Goal: Task Accomplishment & Management: Use online tool/utility

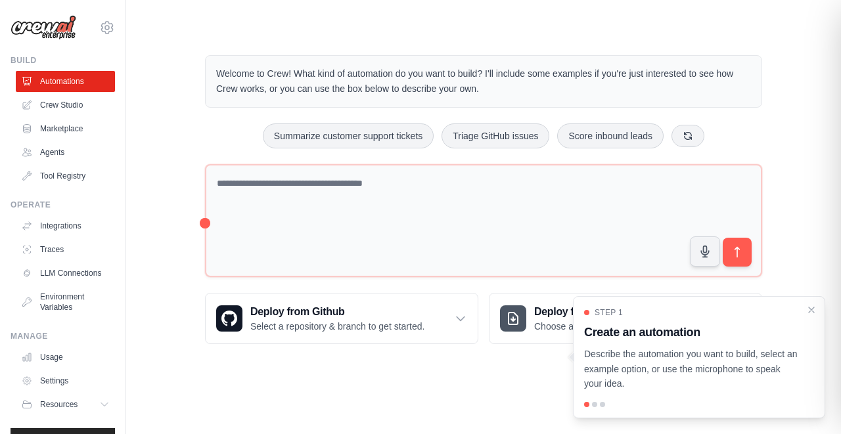
click at [540, 93] on p "Welcome to Crew! What kind of automation do you want to build? I'll include som…" at bounding box center [483, 81] width 535 height 30
click at [813, 313] on icon "Close walkthrough" at bounding box center [812, 310] width 12 height 12
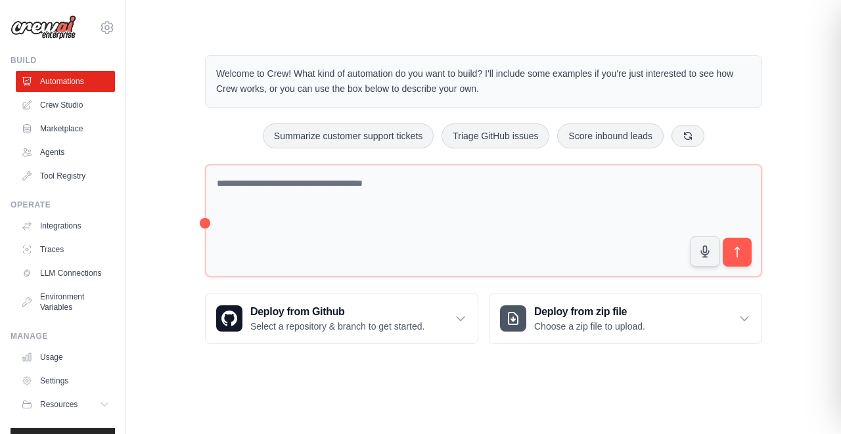
click at [775, 233] on div "Welcome to Crew! What kind of automation do you want to build? I'll include som…" at bounding box center [483, 199] width 589 height 331
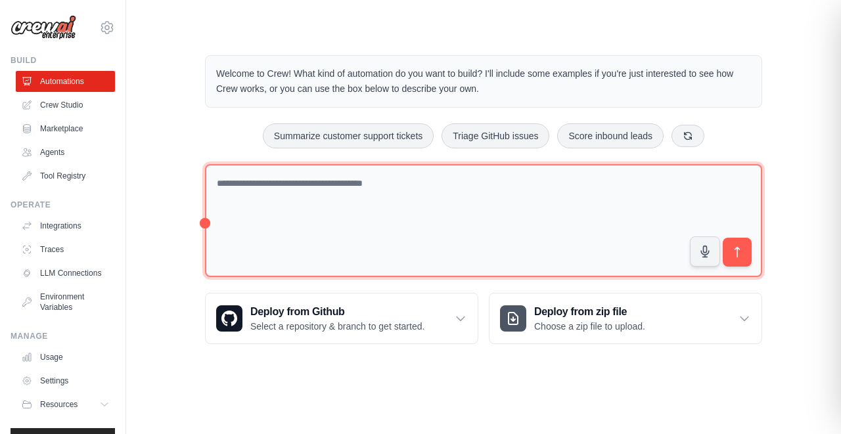
click at [451, 215] on textarea at bounding box center [483, 221] width 557 height 114
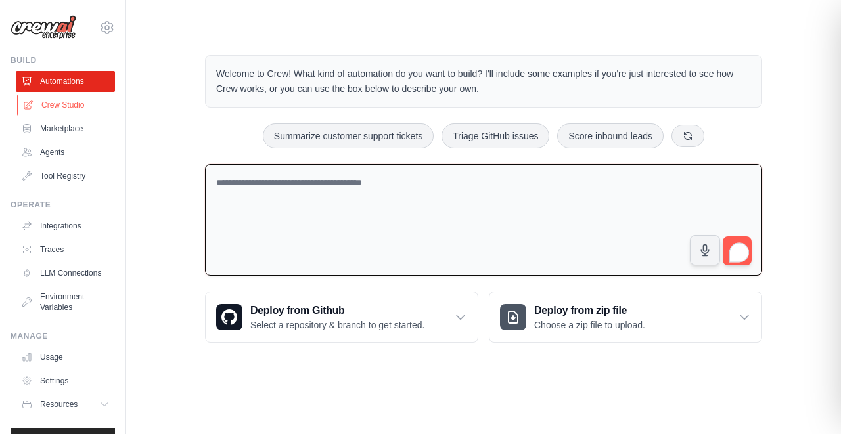
click at [49, 107] on link "Crew Studio" at bounding box center [66, 105] width 99 height 21
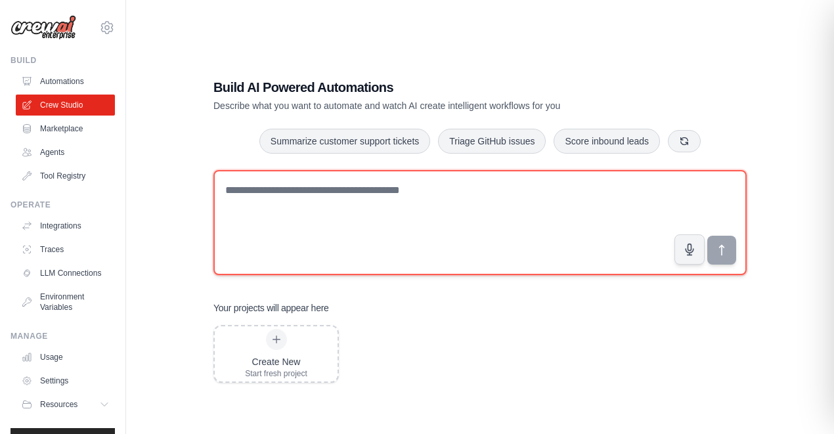
click at [309, 199] on textarea at bounding box center [481, 222] width 534 height 105
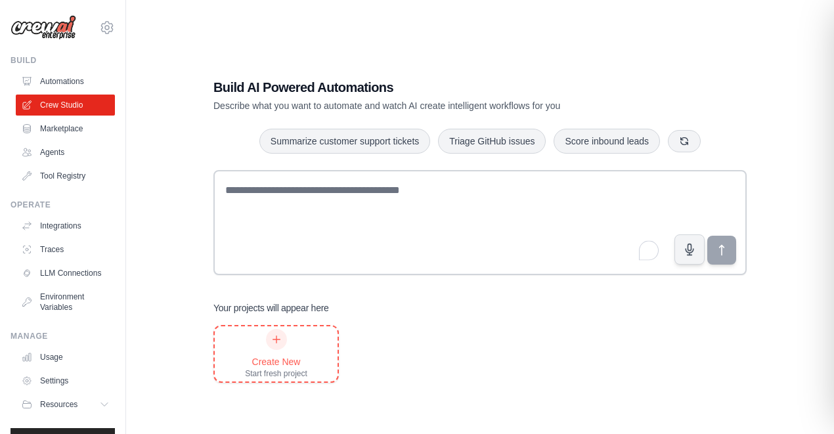
click at [290, 349] on div "Create New Start fresh project" at bounding box center [276, 354] width 62 height 50
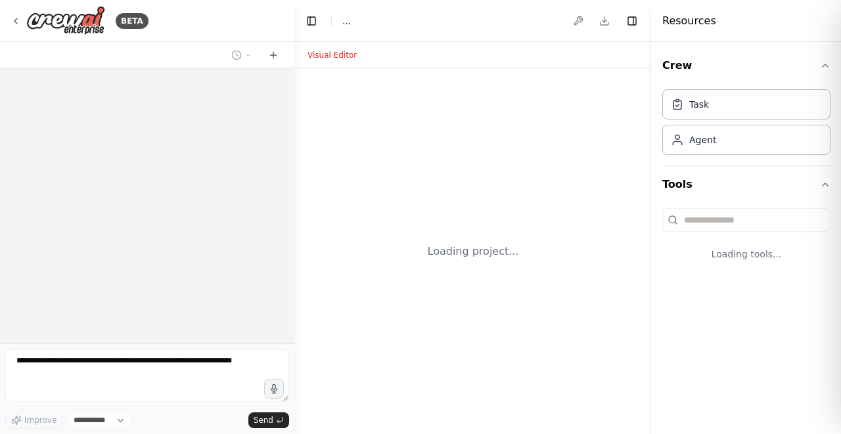
select select "****"
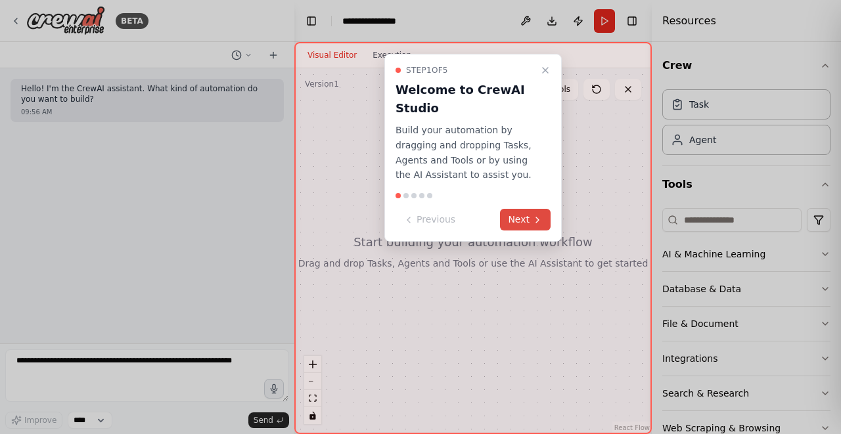
click at [528, 225] on button "Next" at bounding box center [525, 220] width 51 height 22
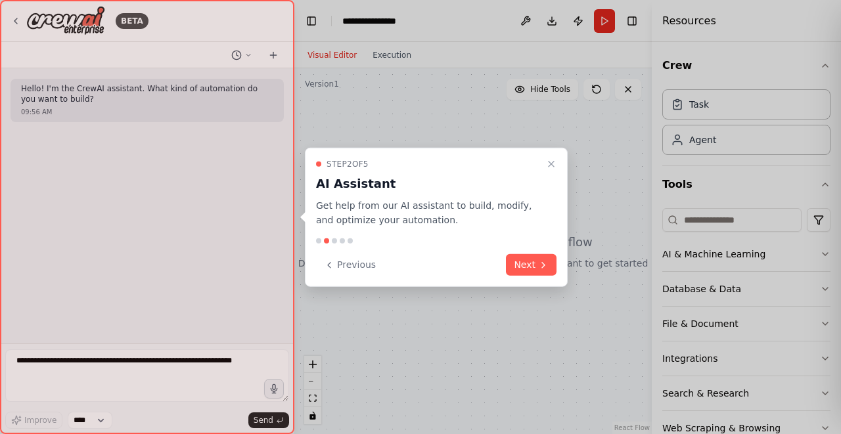
click at [528, 286] on div "Step 2 of 5 AI Assistant Get help from our AI assistant to build, modify, and o…" at bounding box center [436, 217] width 263 height 140
click at [528, 267] on button "Next" at bounding box center [531, 265] width 51 height 22
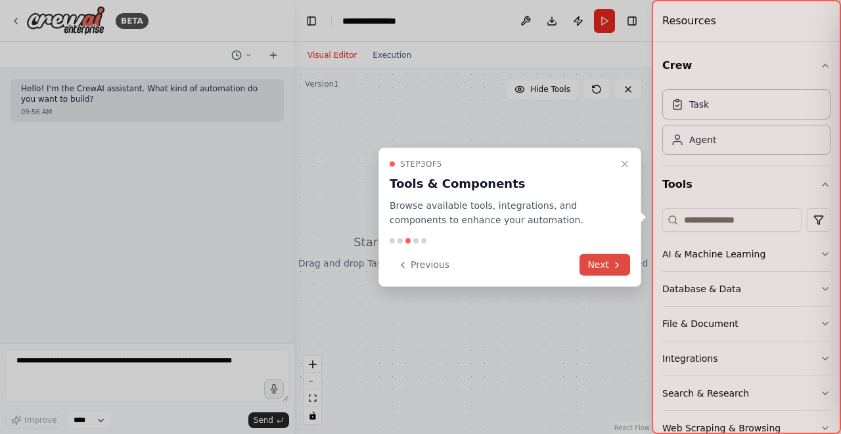
click at [596, 270] on button "Next" at bounding box center [605, 265] width 51 height 22
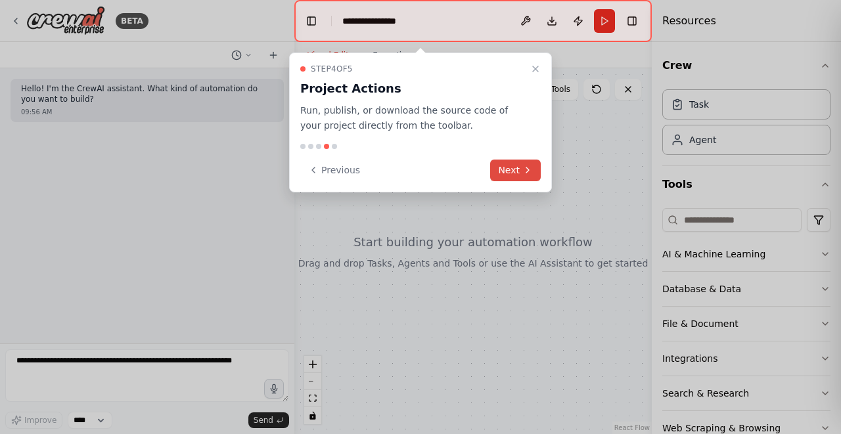
click at [514, 171] on button "Next" at bounding box center [515, 171] width 51 height 22
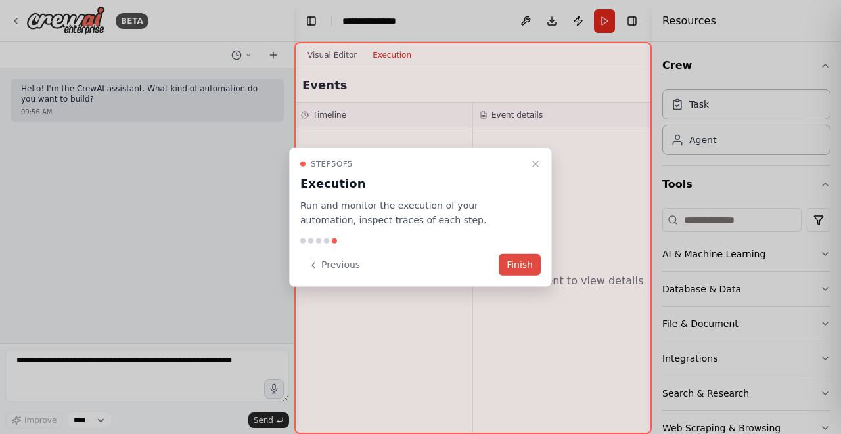
click at [524, 268] on button "Finish" at bounding box center [520, 265] width 42 height 22
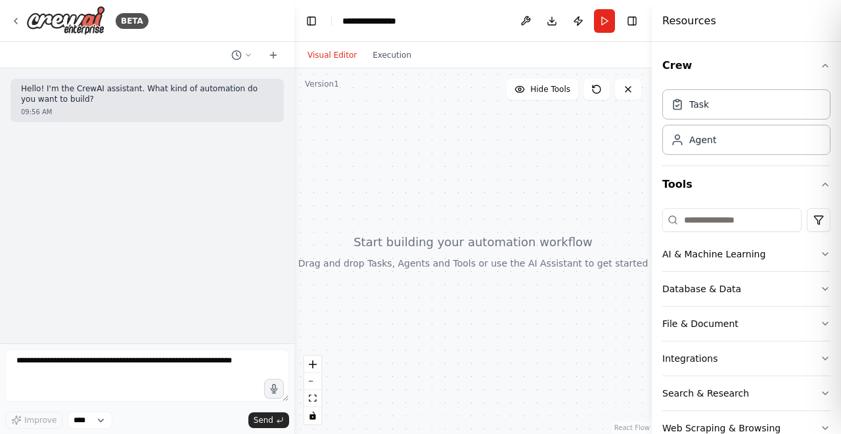
click at [172, 103] on p "Hello! I'm the CrewAI assistant. What kind of automation do you want to build?" at bounding box center [147, 94] width 252 height 20
click at [727, 261] on button "AI & Machine Learning" at bounding box center [746, 254] width 168 height 34
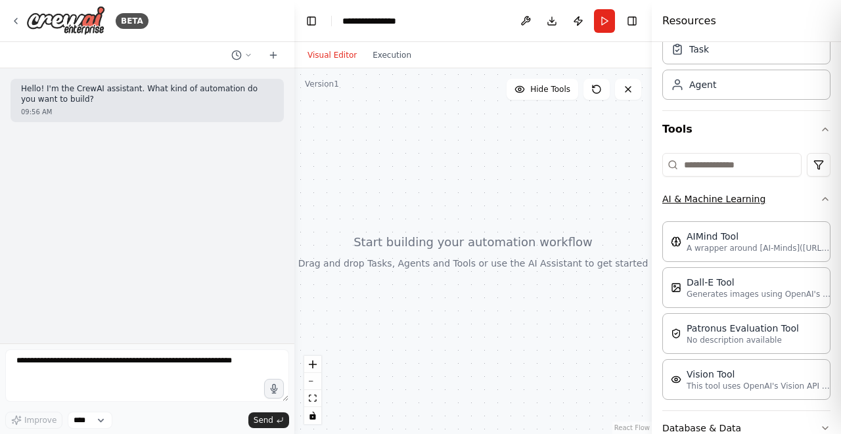
scroll to position [60, 0]
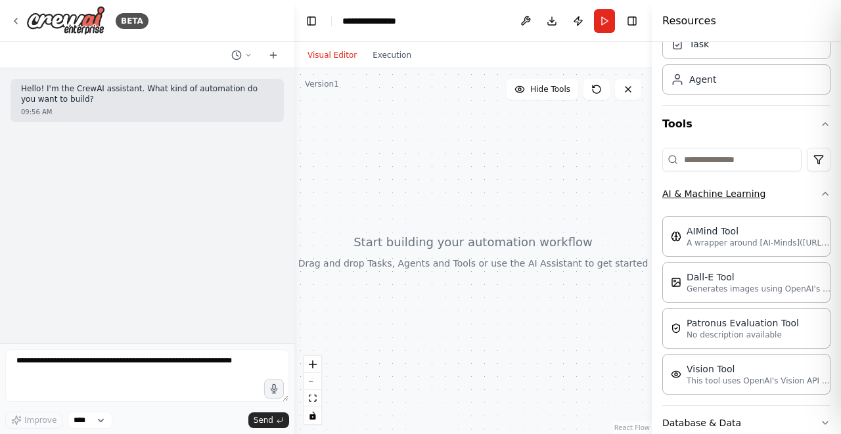
click at [717, 201] on button "AI & Machine Learning" at bounding box center [746, 194] width 168 height 34
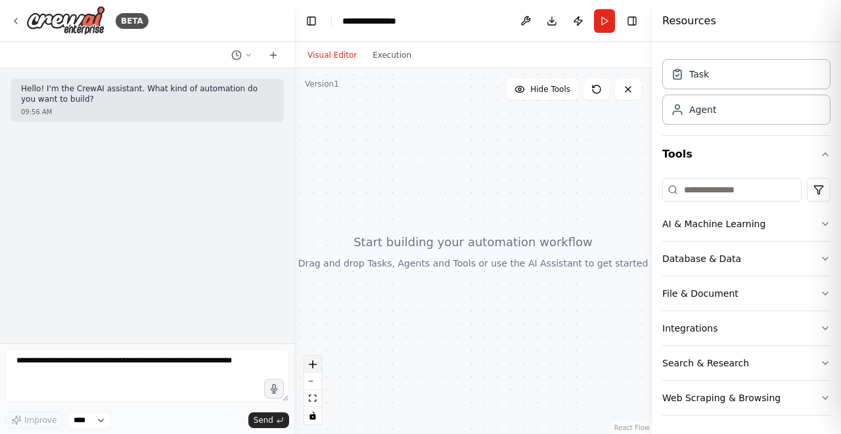
click at [306, 365] on button "zoom in" at bounding box center [312, 364] width 17 height 17
click at [313, 363] on icon "zoom in" at bounding box center [313, 365] width 8 height 8
click at [318, 384] on button "zoom out" at bounding box center [312, 381] width 17 height 17
click at [317, 384] on button "zoom out" at bounding box center [312, 381] width 17 height 17
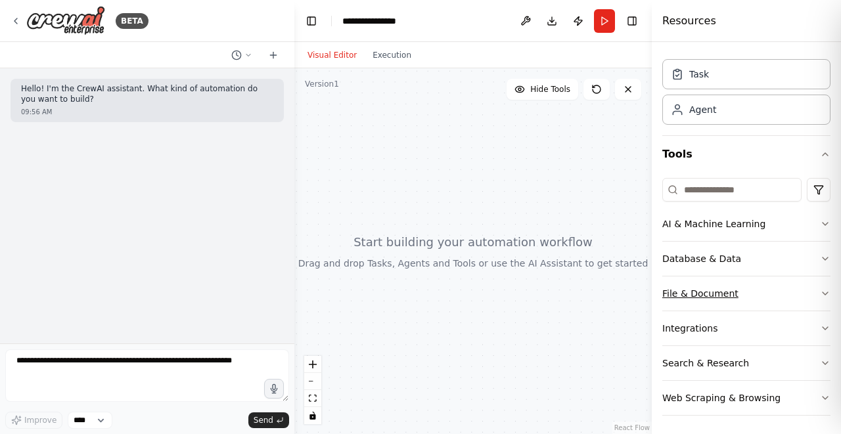
click at [699, 300] on button "File & Document" at bounding box center [746, 294] width 168 height 34
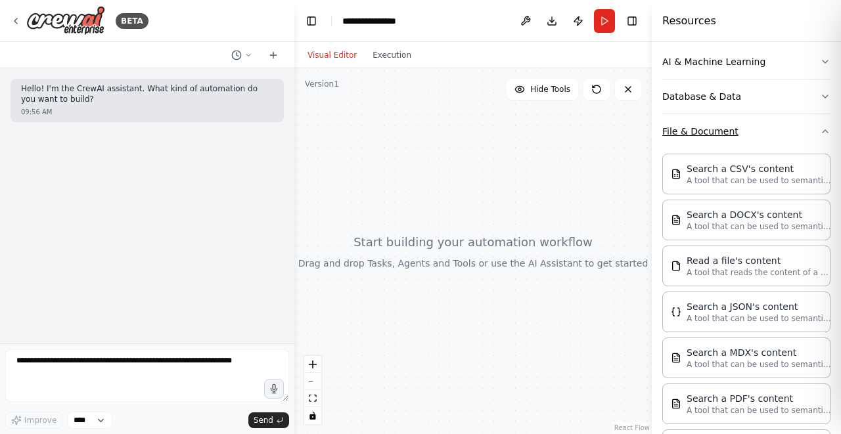
scroll to position [27, 0]
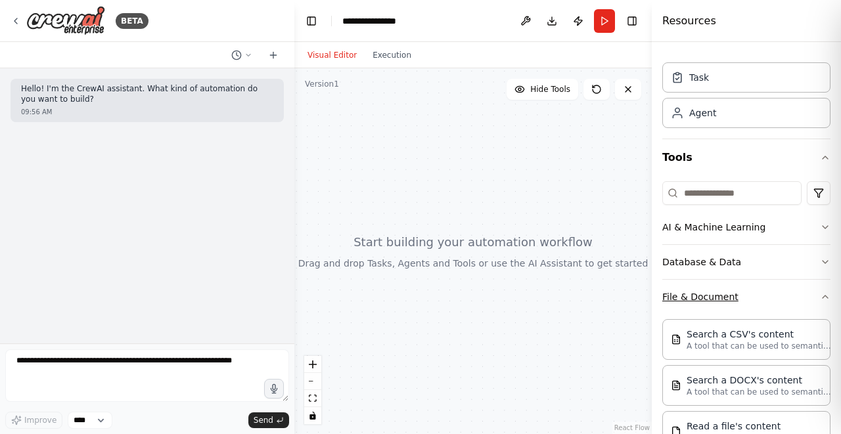
click at [733, 292] on button "File & Document" at bounding box center [746, 297] width 168 height 34
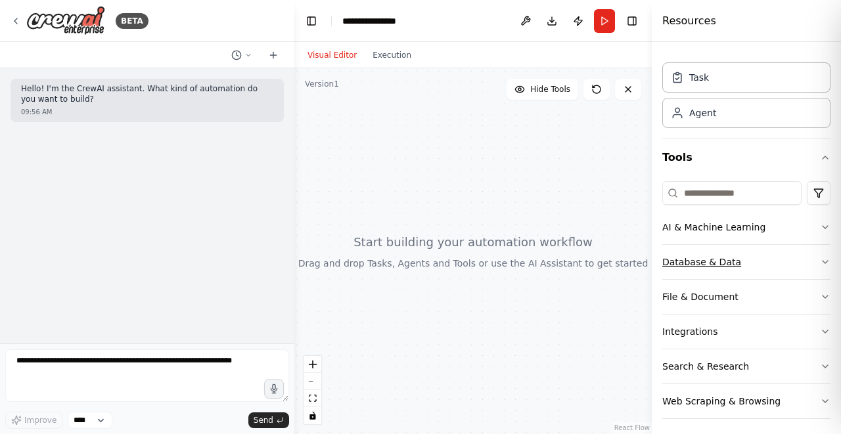
click at [726, 263] on button "Database & Data" at bounding box center [746, 262] width 168 height 34
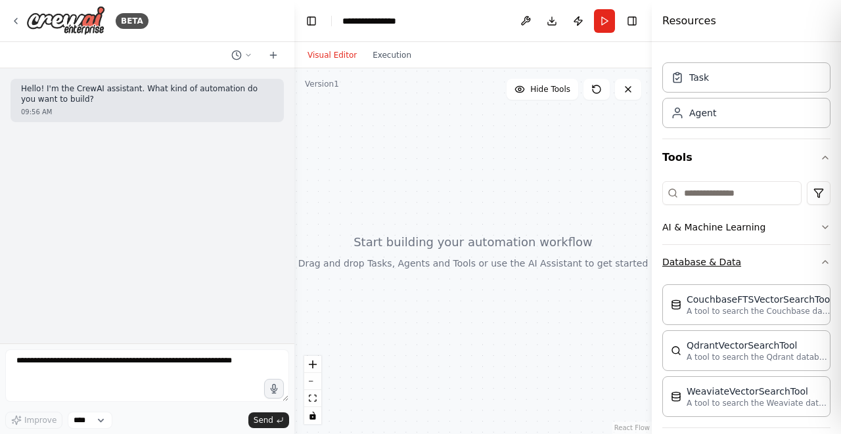
click at [726, 263] on button "Database & Data" at bounding box center [746, 262] width 168 height 34
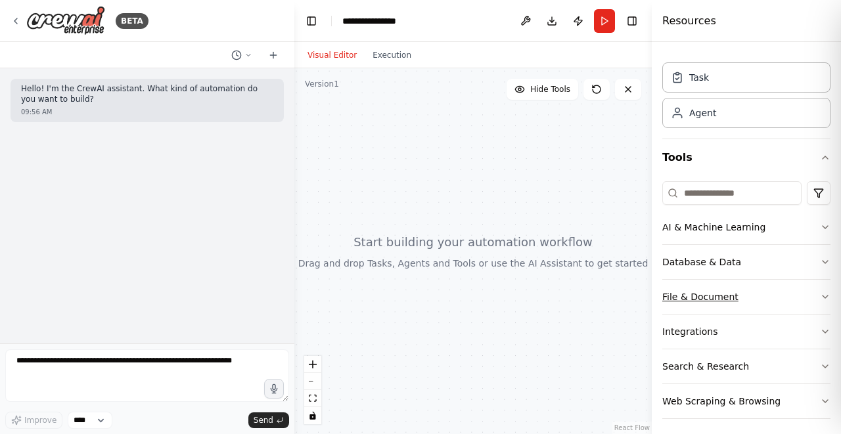
scroll to position [30, 0]
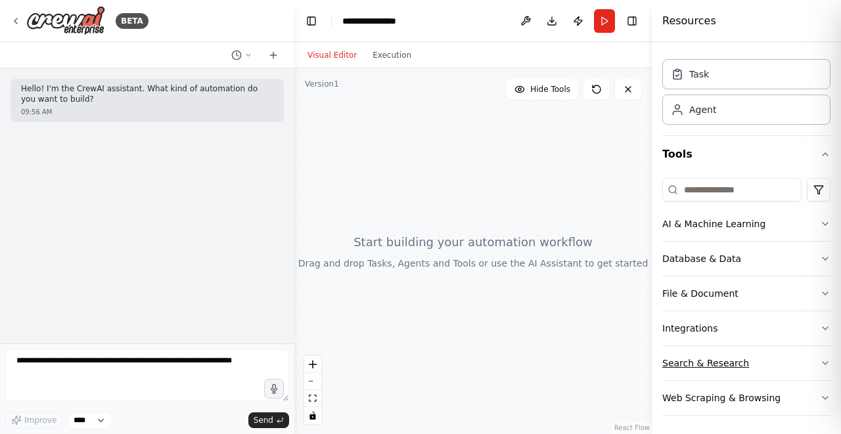
click at [723, 375] on button "Search & Research" at bounding box center [746, 363] width 168 height 34
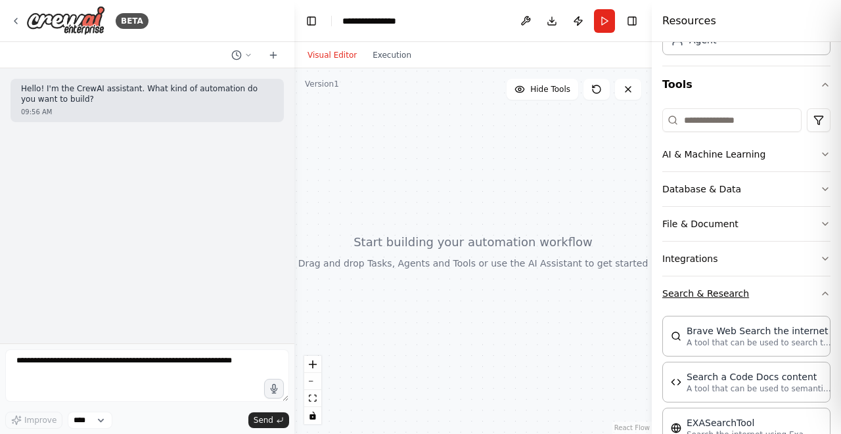
scroll to position [197, 0]
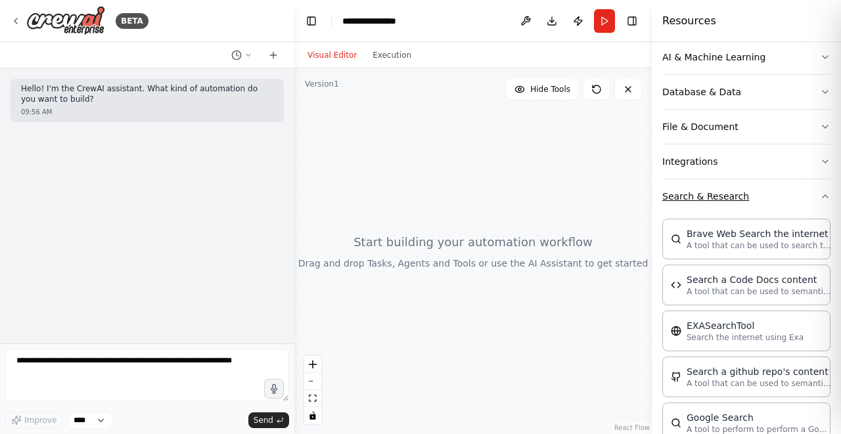
click at [712, 202] on button "Search & Research" at bounding box center [746, 196] width 168 height 34
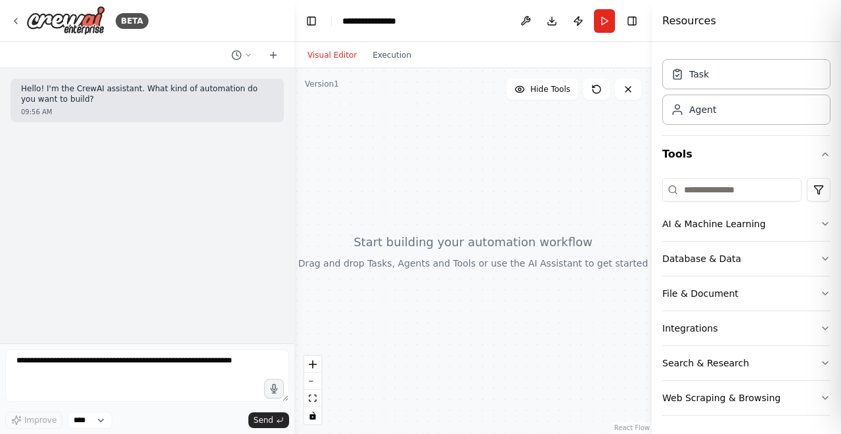
scroll to position [30, 0]
click at [716, 332] on button "Integrations" at bounding box center [746, 328] width 168 height 34
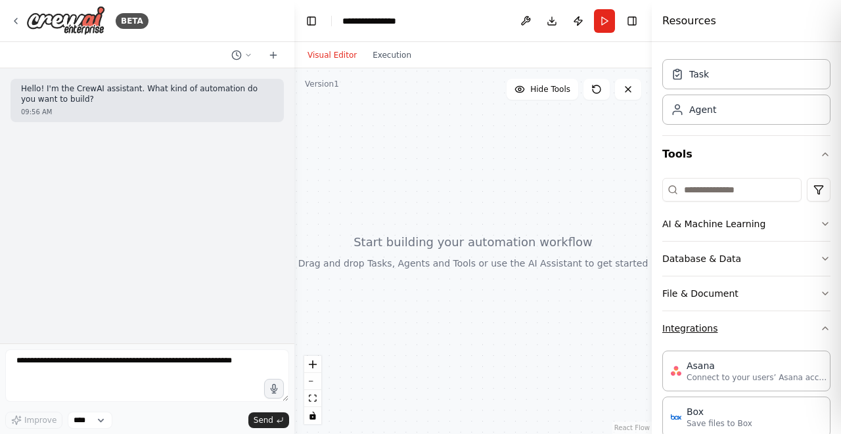
click at [716, 332] on button "Integrations" at bounding box center [746, 328] width 168 height 34
click at [734, 320] on button "Integrations" at bounding box center [746, 328] width 168 height 34
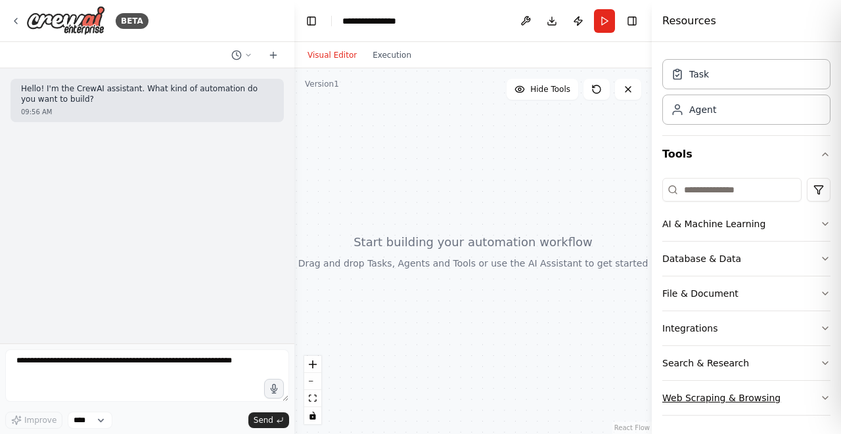
click at [731, 397] on button "Web Scraping & Browsing" at bounding box center [746, 398] width 168 height 34
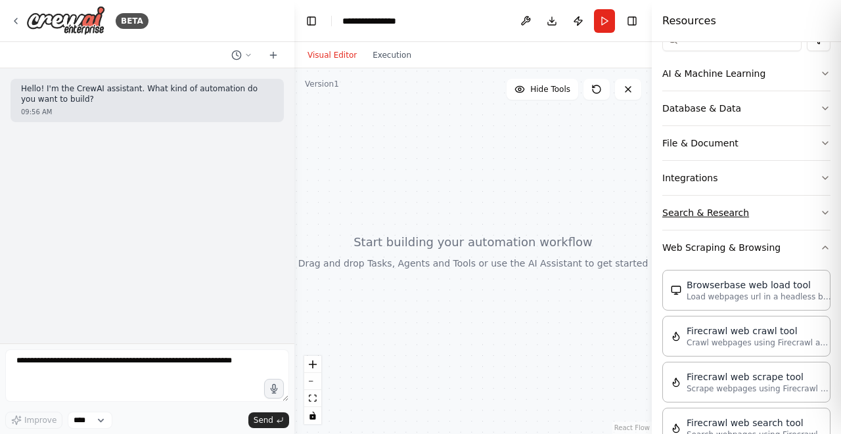
scroll to position [181, 0]
click at [732, 244] on button "Web Scraping & Browsing" at bounding box center [746, 247] width 168 height 34
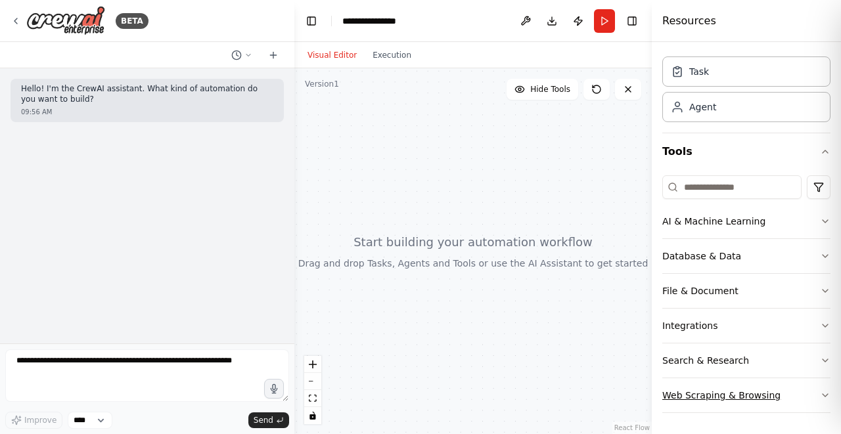
scroll to position [30, 0]
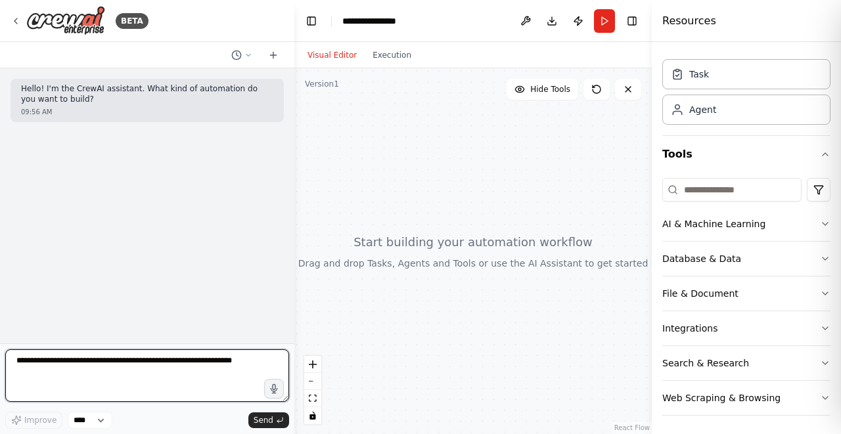
click at [70, 370] on textarea at bounding box center [147, 376] width 284 height 53
type textarea "**********"
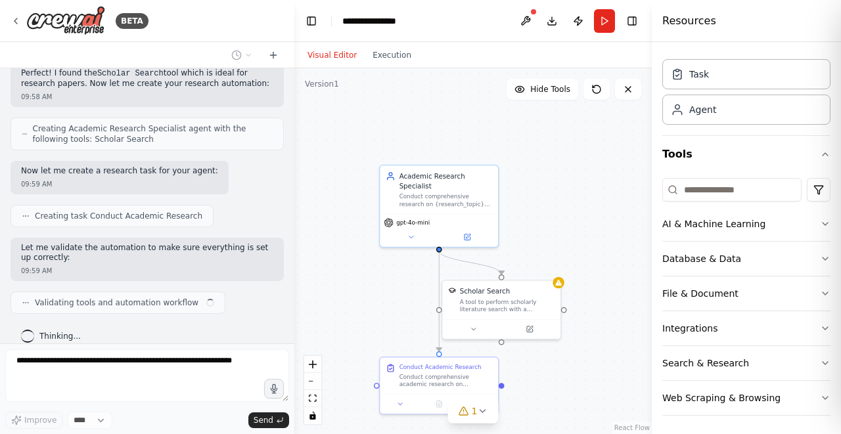
scroll to position [332, 0]
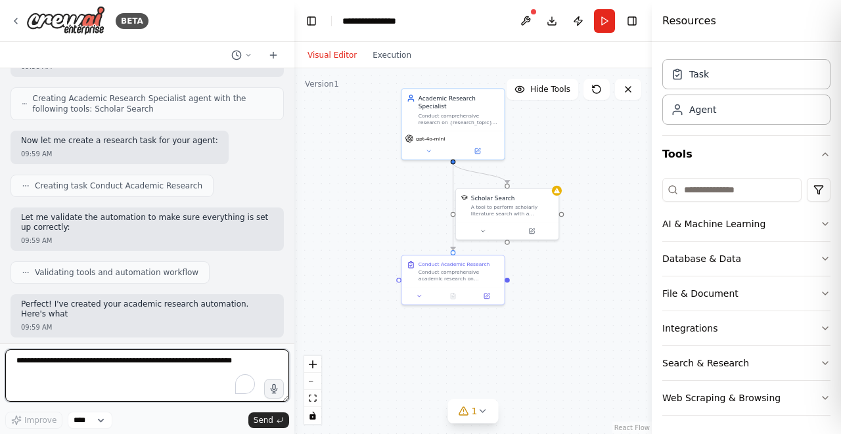
drag, startPoint x: 595, startPoint y: 294, endPoint x: 593, endPoint y: 204, distance: 90.7
click at [593, 204] on div ".deletable-edge-delete-btn { width: 20px; height: 20px; border: 0px solid #ffff…" at bounding box center [472, 251] width 357 height 366
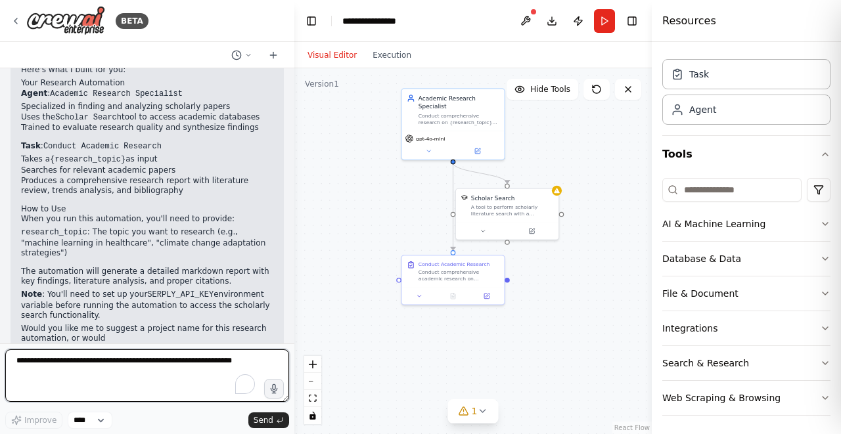
scroll to position [606, 0]
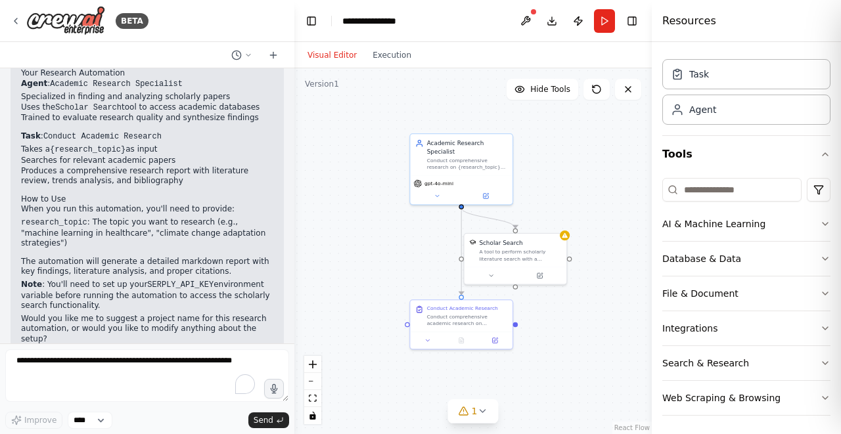
drag, startPoint x: 344, startPoint y: 165, endPoint x: 352, endPoint y: 210, distance: 45.4
click at [352, 210] on div ".deletable-edge-delete-btn { width: 20px; height: 20px; border: 0px solid #ffff…" at bounding box center [472, 251] width 357 height 366
click at [468, 170] on div "Academic Research Specialist Conduct comprehensive research on {research_topic}…" at bounding box center [461, 153] width 102 height 41
click at [531, 257] on div "A tool to perform scholarly literature search with a search_query." at bounding box center [520, 253] width 82 height 13
click at [388, 55] on button "Execution" at bounding box center [392, 55] width 55 height 16
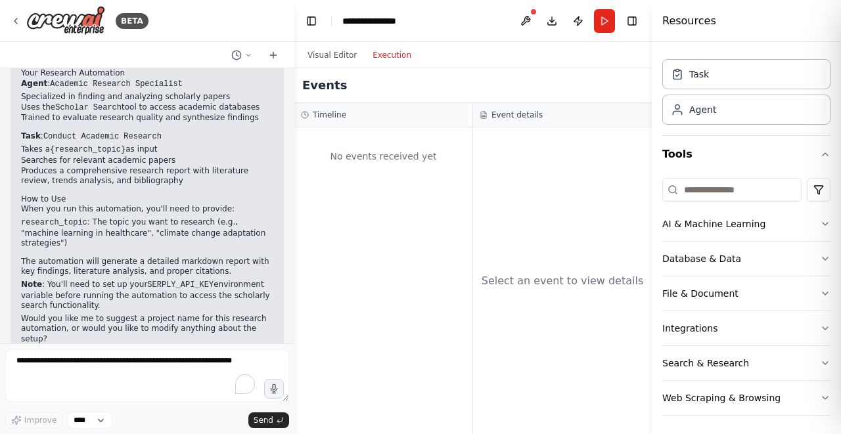
click at [418, 117] on div "Timeline" at bounding box center [383, 115] width 165 height 11
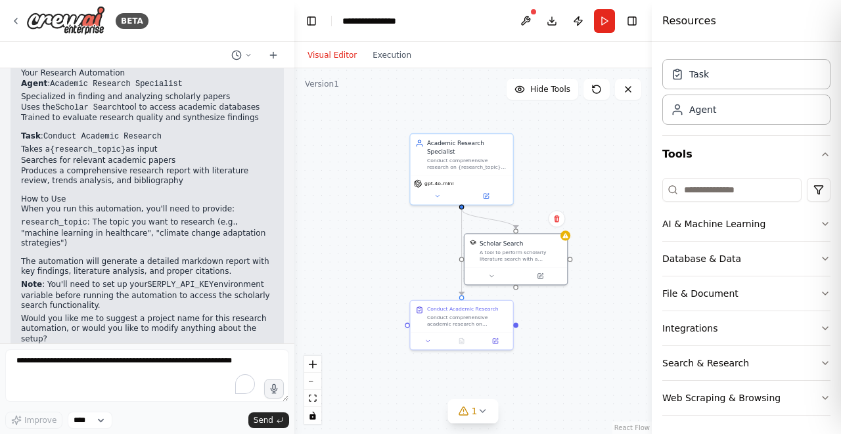
click at [345, 58] on button "Visual Editor" at bounding box center [332, 55] width 65 height 16
click at [604, 22] on button "Run" at bounding box center [604, 21] width 21 height 24
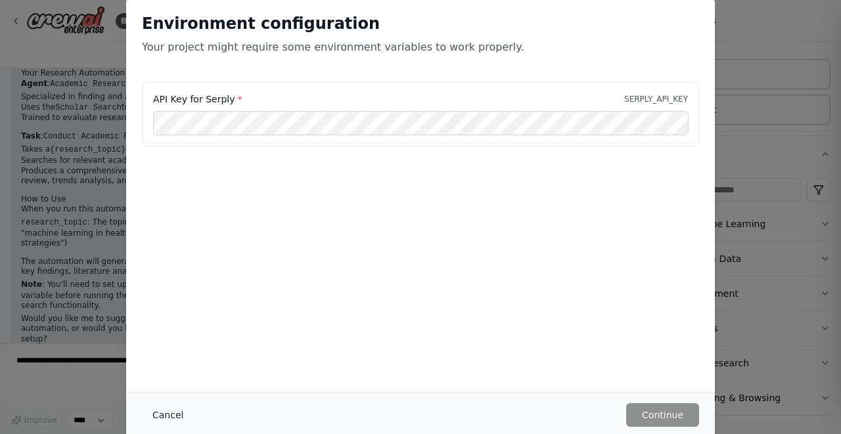
click at [163, 409] on button "Cancel" at bounding box center [168, 415] width 52 height 24
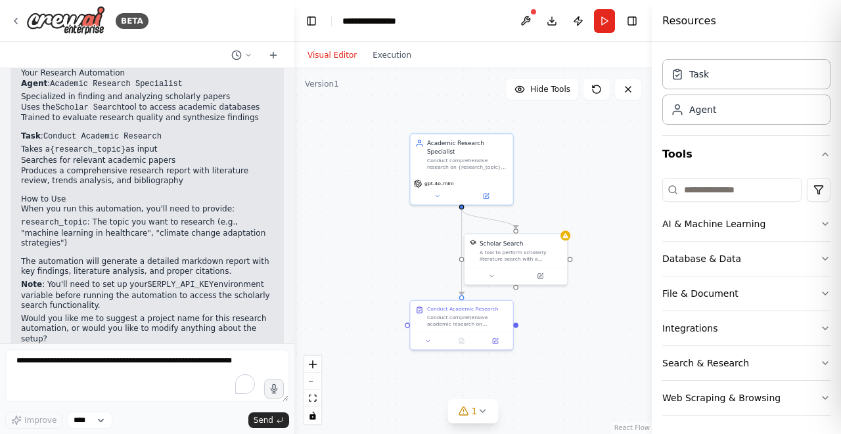
click at [234, 17] on div "BETA" at bounding box center [147, 21] width 294 height 42
click at [593, 91] on icon at bounding box center [596, 89] width 11 height 11
click at [737, 81] on div "Task" at bounding box center [746, 73] width 168 height 30
click at [605, 24] on button "Run" at bounding box center [604, 21] width 21 height 24
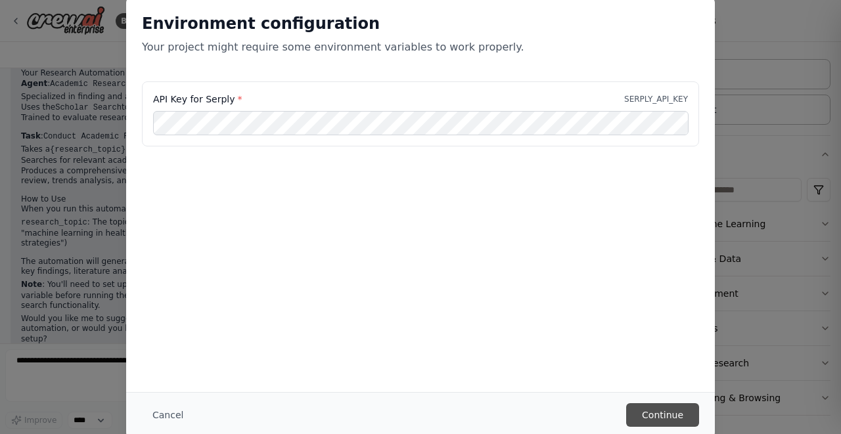
click at [656, 415] on button "Continue" at bounding box center [662, 415] width 73 height 24
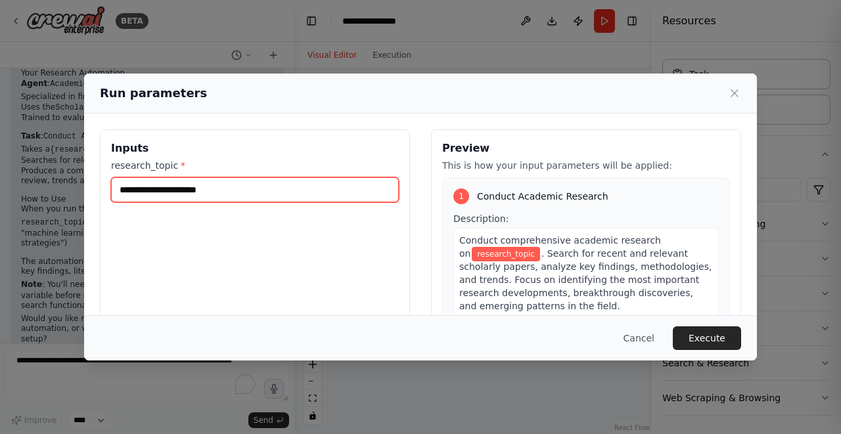
click at [276, 196] on input "research_topic *" at bounding box center [255, 189] width 288 height 25
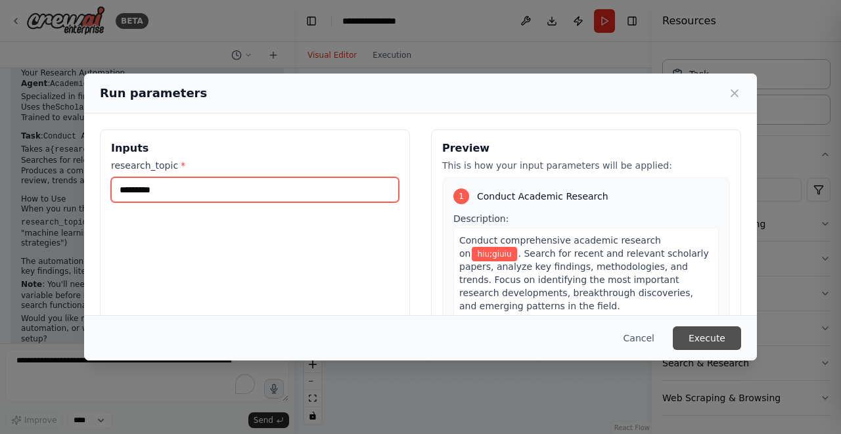
type input "*********"
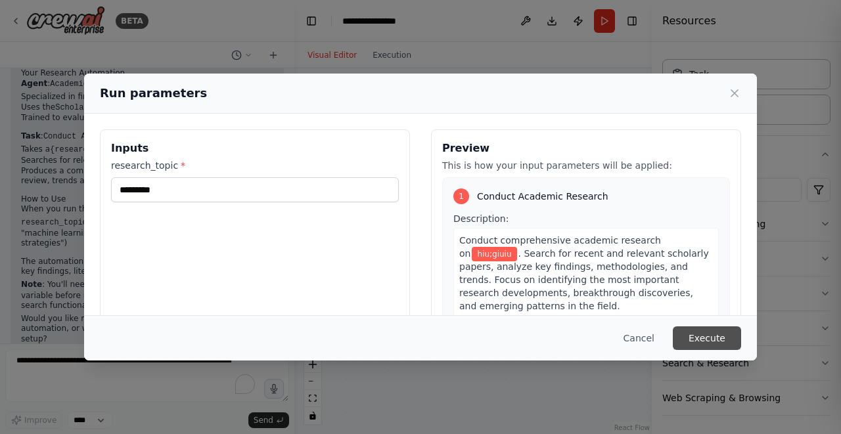
click at [711, 340] on button "Execute" at bounding box center [707, 339] width 68 height 24
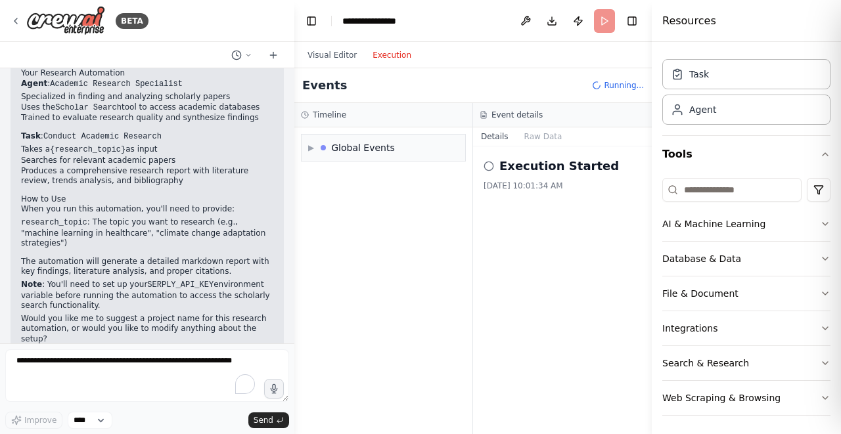
click at [390, 60] on button "Execution" at bounding box center [392, 55] width 55 height 16
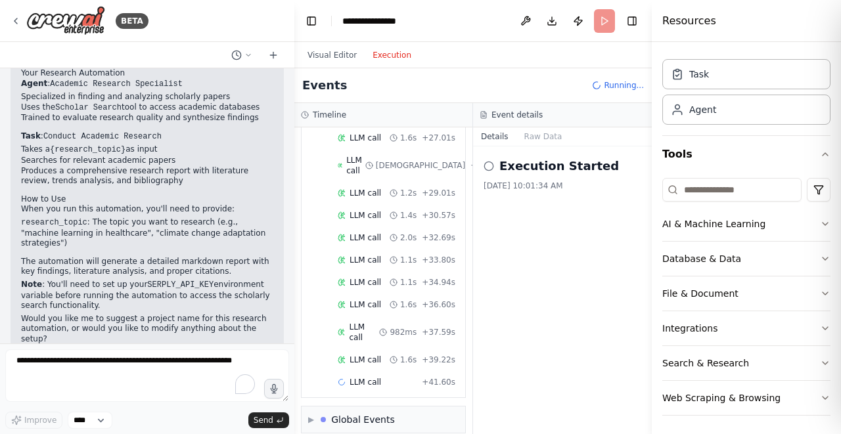
scroll to position [521, 0]
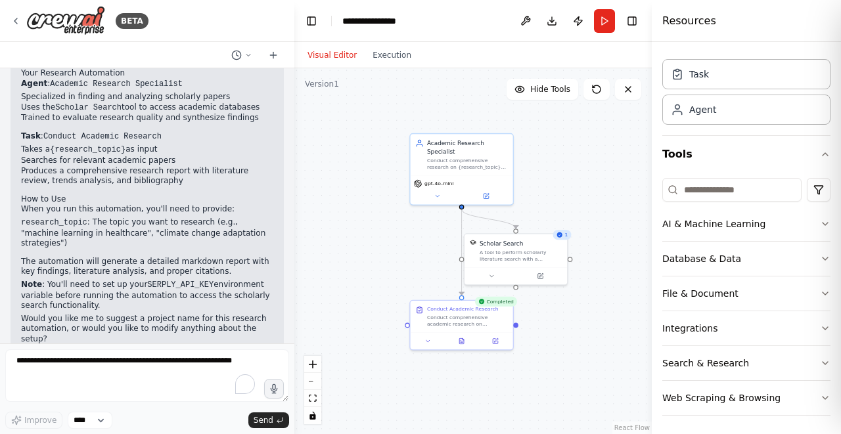
click at [338, 50] on button "Visual Editor" at bounding box center [332, 55] width 65 height 16
click at [382, 55] on button "Execution" at bounding box center [392, 55] width 55 height 16
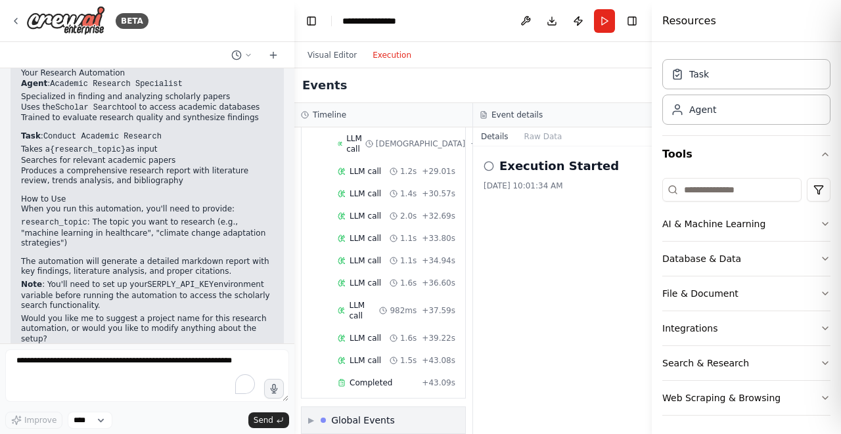
click at [361, 414] on div "Global Events" at bounding box center [363, 420] width 64 height 13
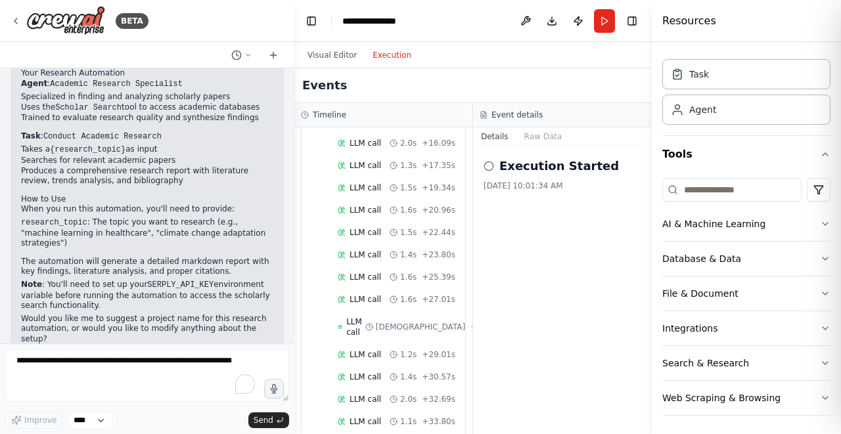
scroll to position [41, 0]
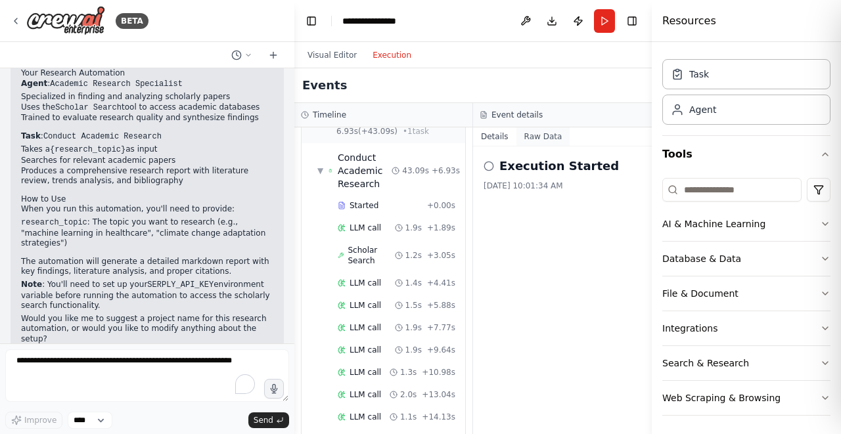
click at [551, 141] on button "Raw Data" at bounding box center [543, 136] width 54 height 18
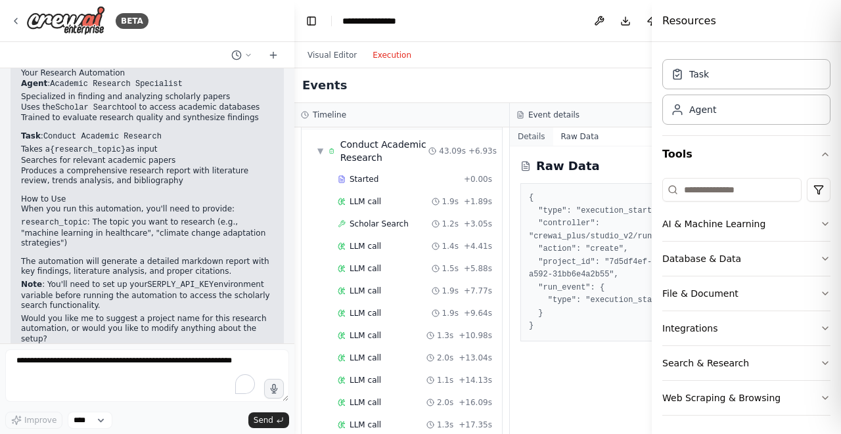
click at [510, 131] on button "Details" at bounding box center [531, 136] width 43 height 18
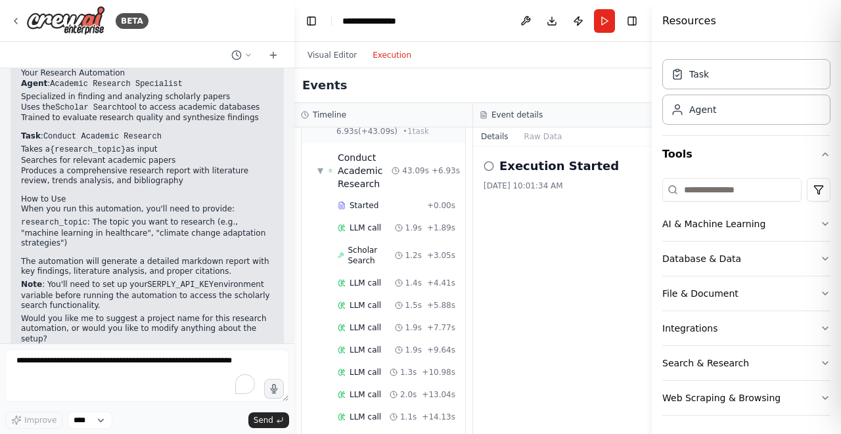
click at [378, 115] on div "Timeline" at bounding box center [383, 115] width 165 height 11
click at [325, 53] on button "Visual Editor" at bounding box center [332, 55] width 65 height 16
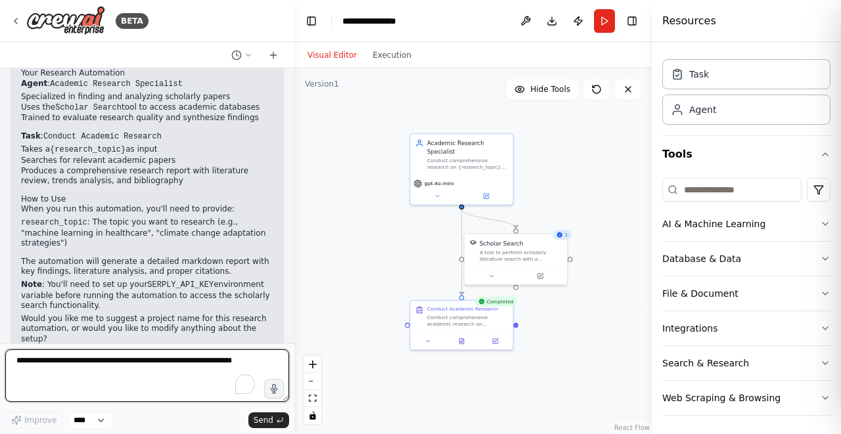
click at [108, 369] on textarea "To enrich screen reader interactions, please activate Accessibility in Grammarl…" at bounding box center [147, 376] width 284 height 53
type textarea "**********"
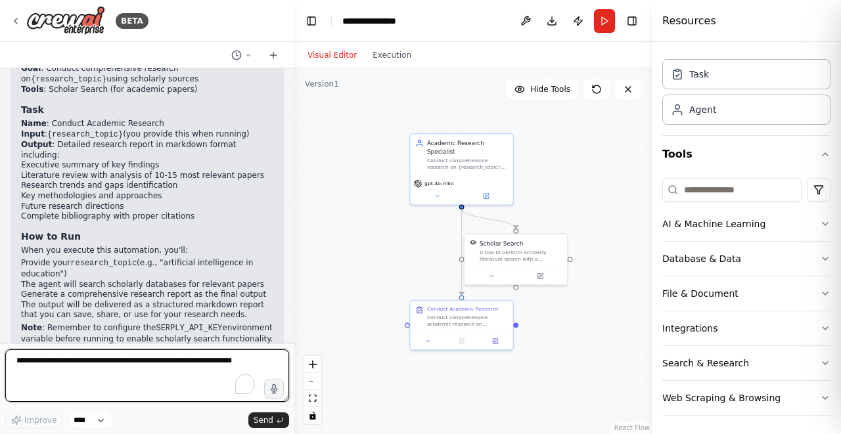
scroll to position [1141, 0]
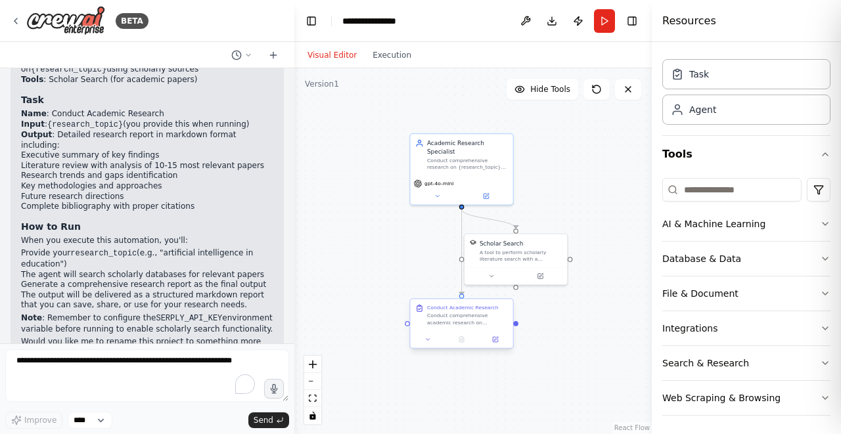
click at [495, 322] on div "Conduct comprehensive academic research on {research_topic}. Search for recent …" at bounding box center [467, 319] width 81 height 13
click at [386, 198] on div ".deletable-edge-delete-btn { width: 20px; height: 20px; border: 0px solid #ffff…" at bounding box center [472, 251] width 357 height 366
click at [311, 22] on button "Toggle Left Sidebar" at bounding box center [311, 21] width 18 height 18
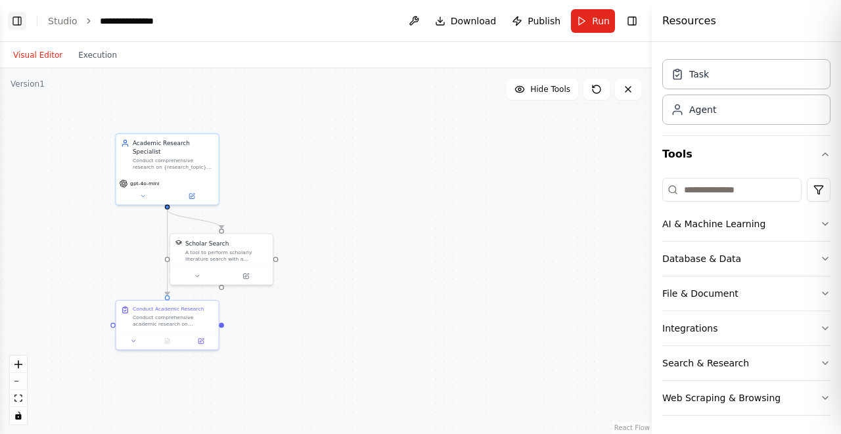
click at [16, 25] on button "Toggle Left Sidebar" at bounding box center [17, 21] width 18 height 18
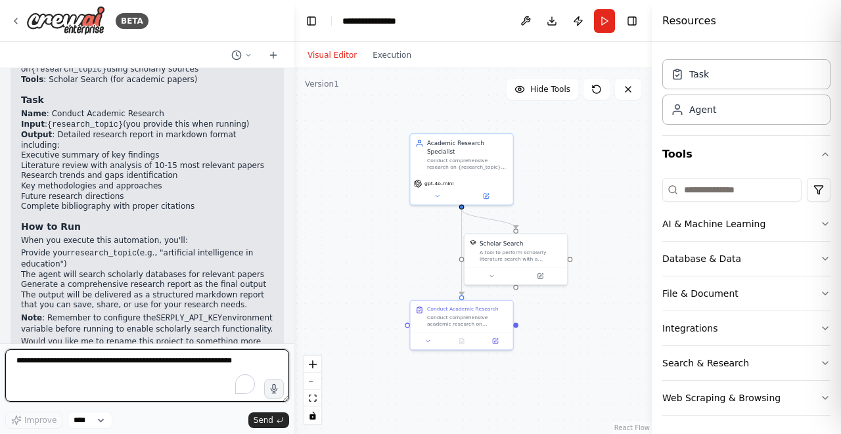
click at [135, 376] on textarea "To enrich screen reader interactions, please activate Accessibility in Grammarl…" at bounding box center [147, 376] width 284 height 53
type textarea "**********"
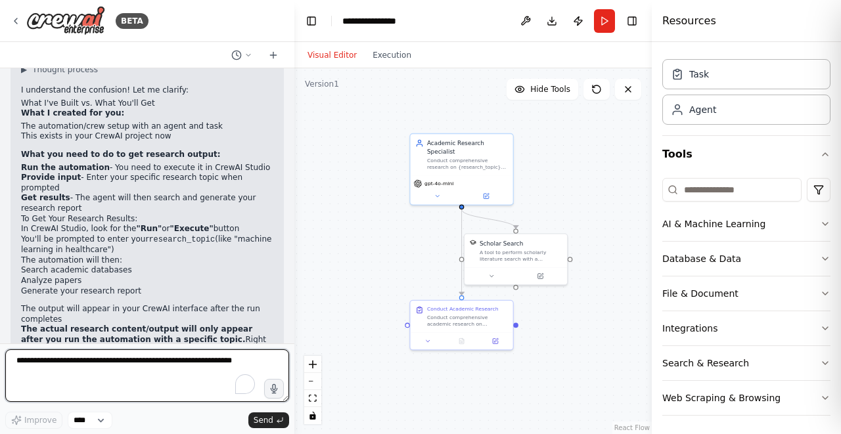
scroll to position [1555, 0]
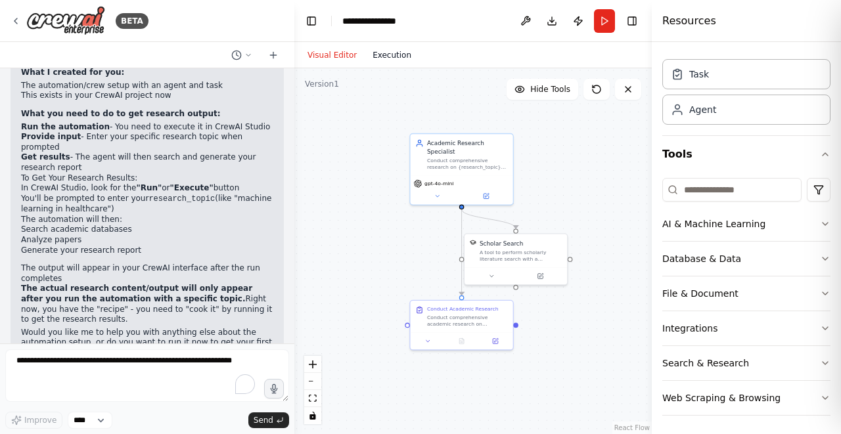
click at [380, 47] on button "Execution" at bounding box center [392, 55] width 55 height 16
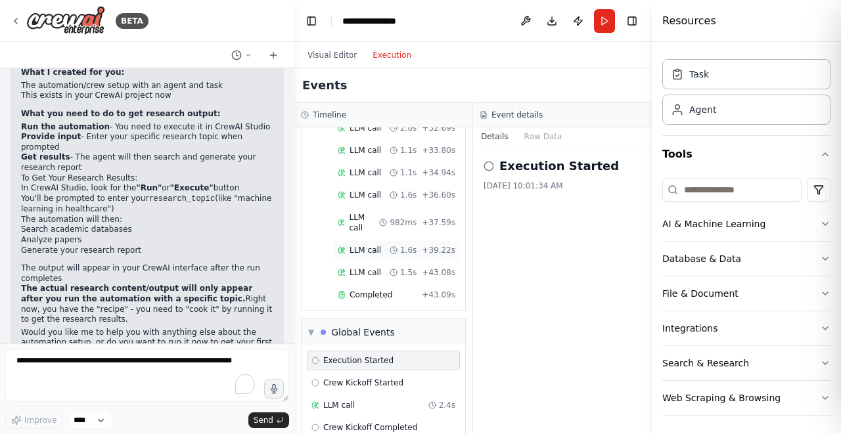
scroll to position [639, 0]
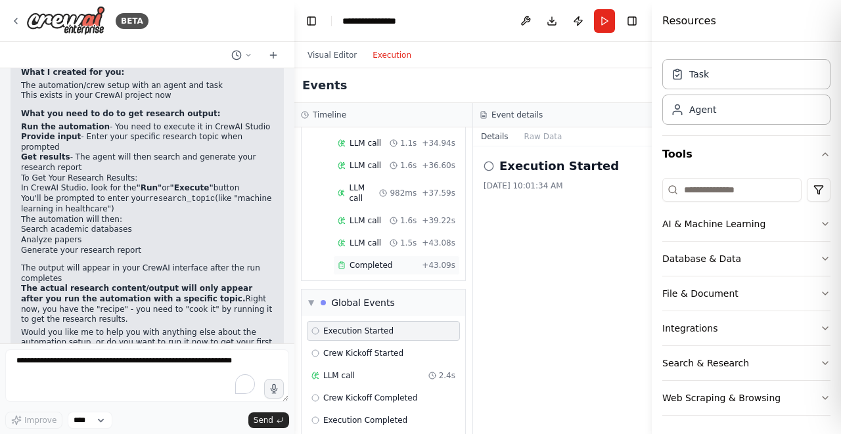
click at [379, 260] on span "Completed" at bounding box center [371, 265] width 43 height 11
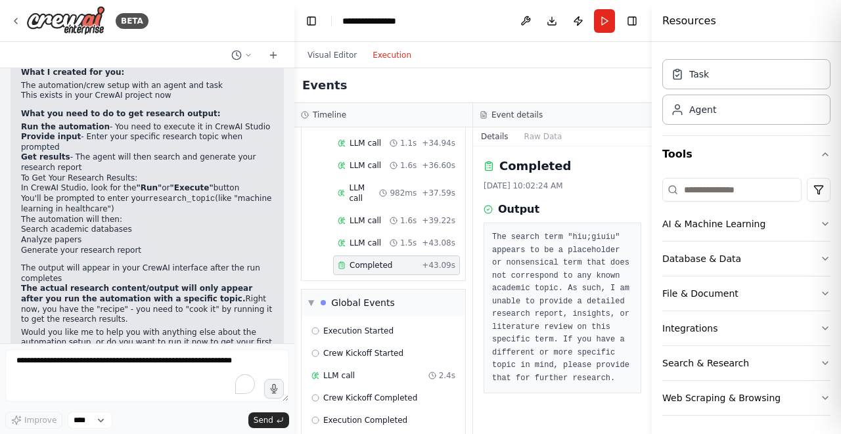
click at [103, 194] on li "You'll be prompted to enter your research_topic (like "machine learning in heal…" at bounding box center [147, 204] width 252 height 21
click at [216, 30] on div "BETA" at bounding box center [147, 21] width 294 height 42
click at [190, 26] on div "BETA" at bounding box center [147, 21] width 294 height 42
click at [268, 53] on icon at bounding box center [273, 55] width 11 height 11
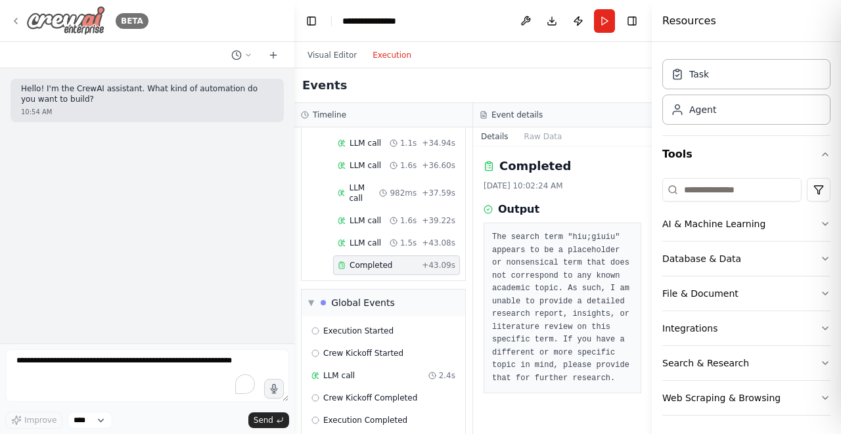
click at [16, 16] on icon at bounding box center [16, 21] width 11 height 11
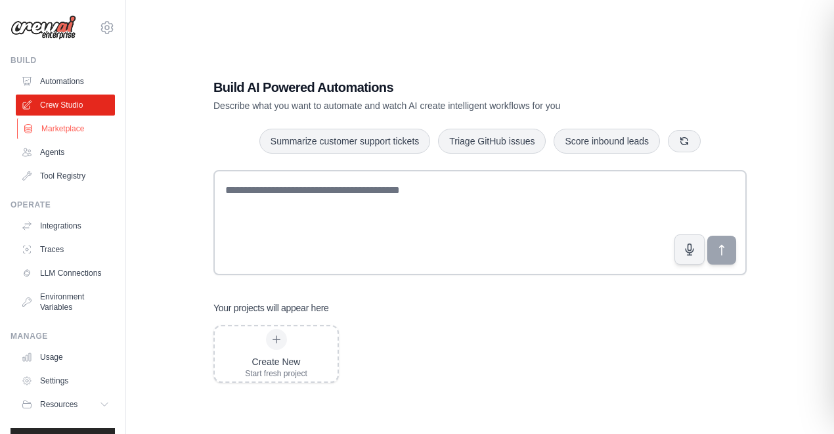
click at [52, 131] on link "Marketplace" at bounding box center [66, 128] width 99 height 21
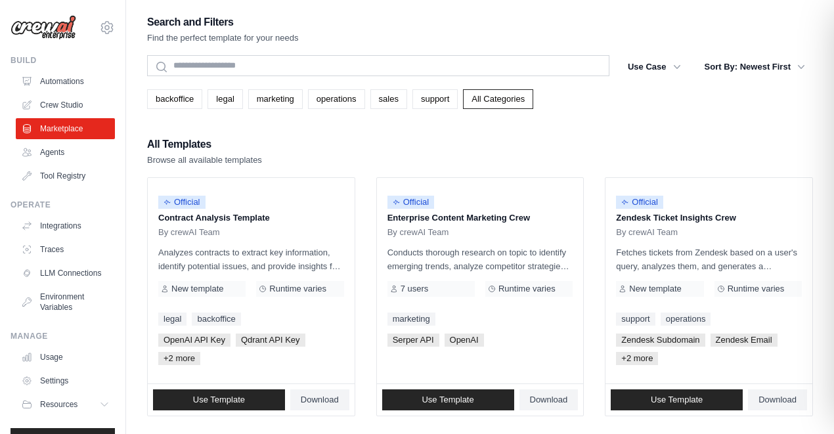
click at [422, 148] on div "All Templates Browse all available templates" at bounding box center [480, 151] width 666 height 32
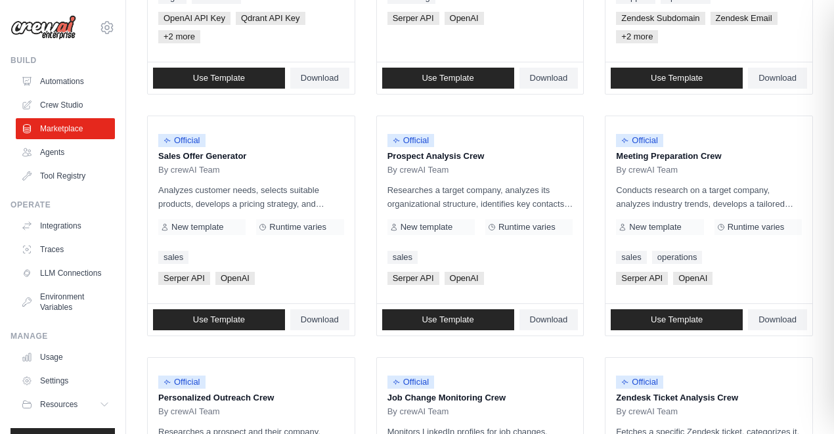
scroll to position [430, 0]
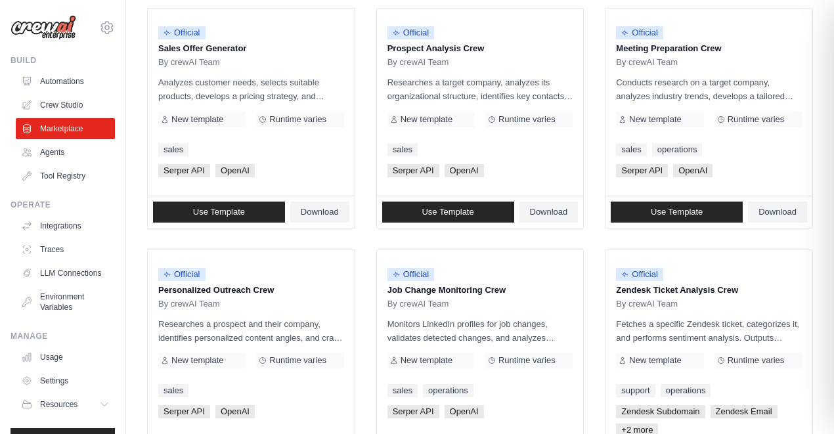
click at [371, 201] on ul "Official Contract Analysis Template By crewAI Team Analyzes contracts to extrac…" at bounding box center [480, 239] width 666 height 982
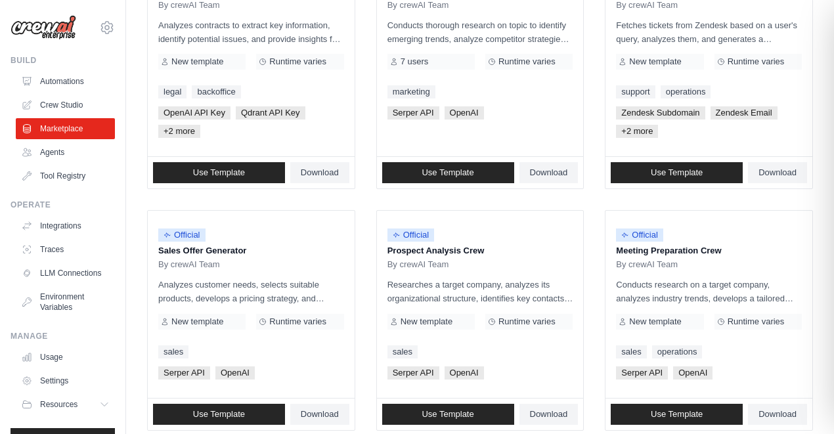
scroll to position [0, 0]
